Goal: Task Accomplishment & Management: Complete application form

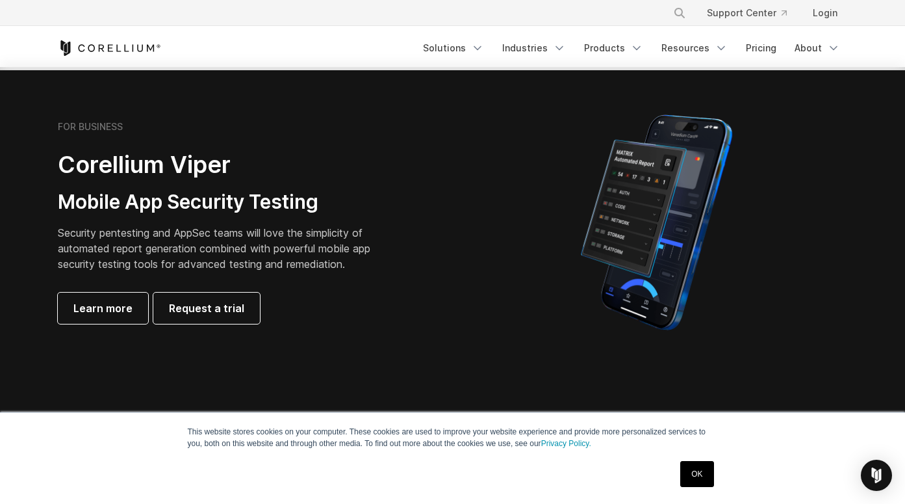
scroll to position [268, 0]
click at [231, 318] on link "Request a trial" at bounding box center [206, 308] width 107 height 31
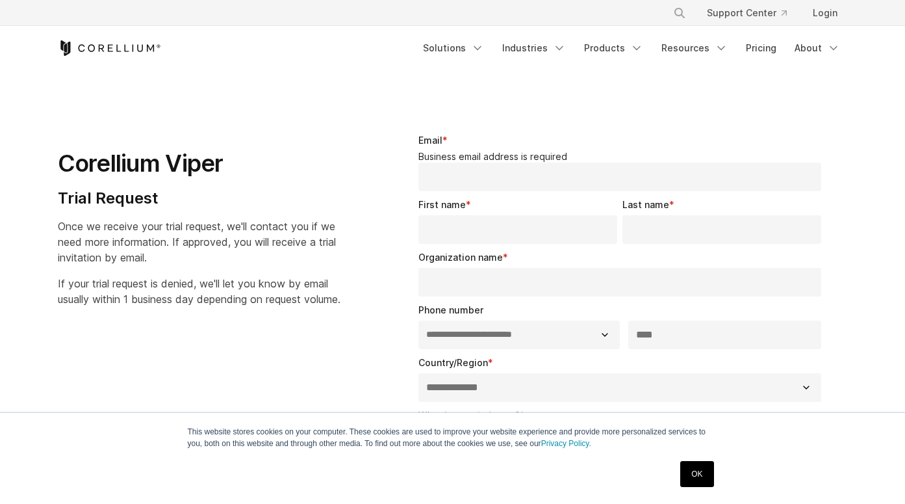
select select "**"
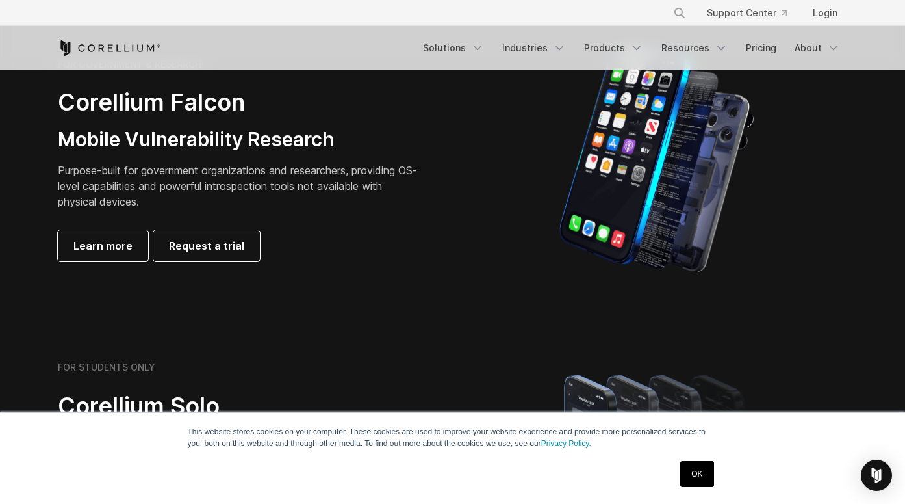
scroll to position [628, 0]
